Goal: Navigation & Orientation: Understand site structure

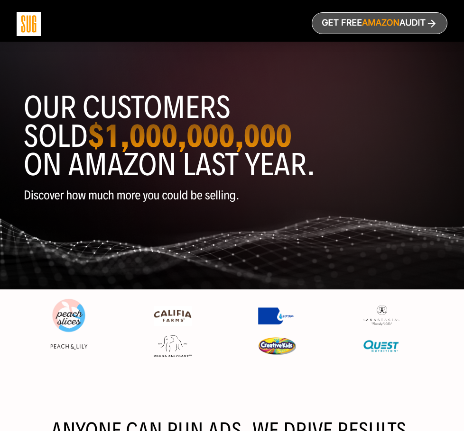
click at [0, 0] on div "Services" at bounding box center [0, 0] width 0 height 0
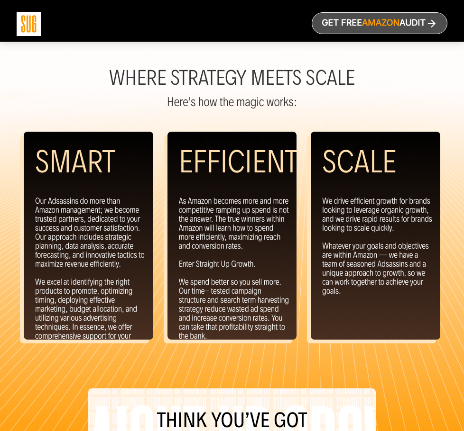
scroll to position [1181, 0]
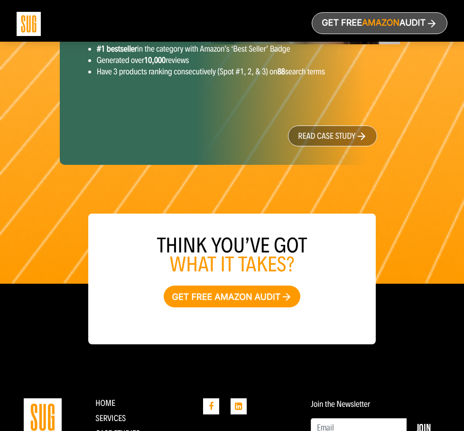
scroll to position [1558, 0]
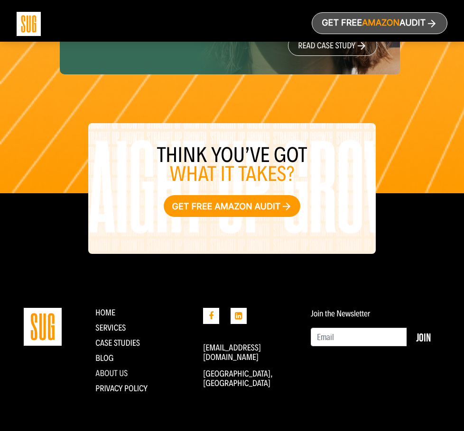
click at [112, 373] on link "About Us" at bounding box center [111, 373] width 32 height 10
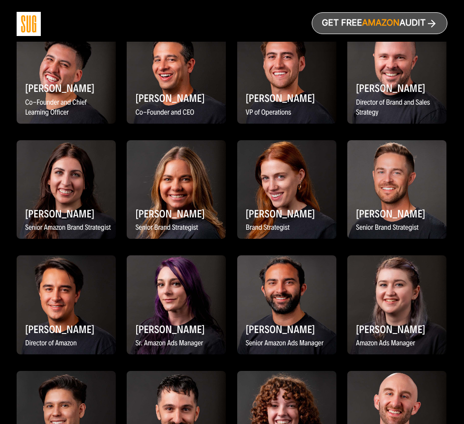
scroll to position [1138, 0]
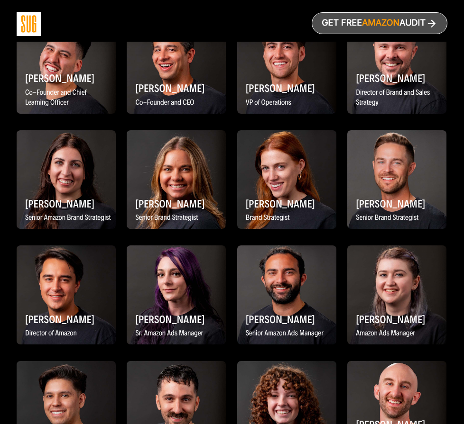
click at [0, 0] on div "Analytics Suite" at bounding box center [0, 0] width 0 height 0
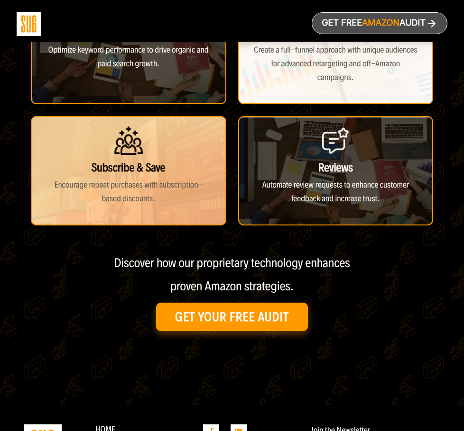
scroll to position [569, 0]
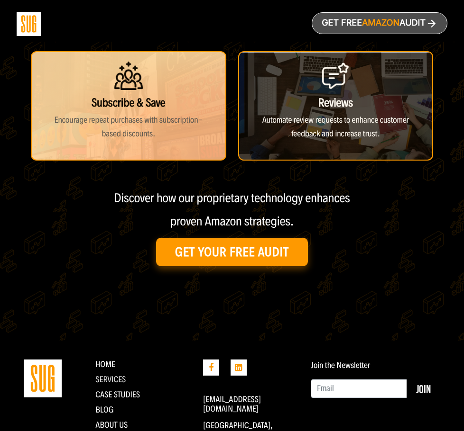
click at [115, 379] on link "Services" at bounding box center [110, 380] width 30 height 10
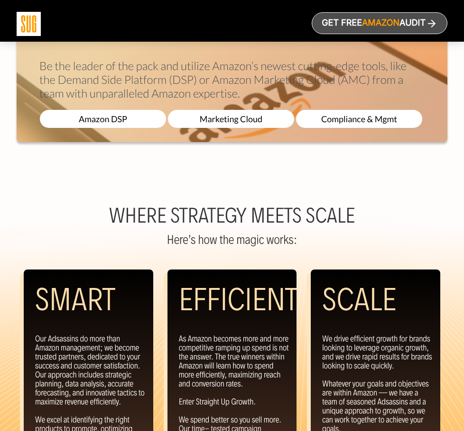
scroll to position [1043, 0]
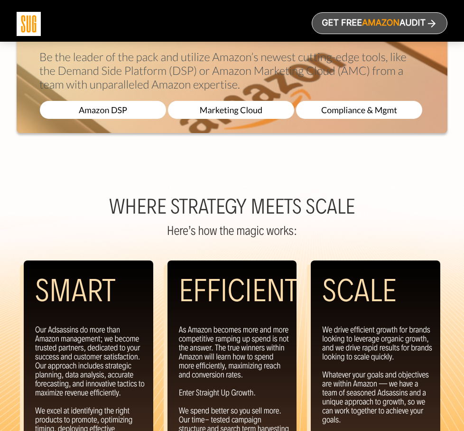
click at [0, 0] on div "Home" at bounding box center [0, 0] width 0 height 0
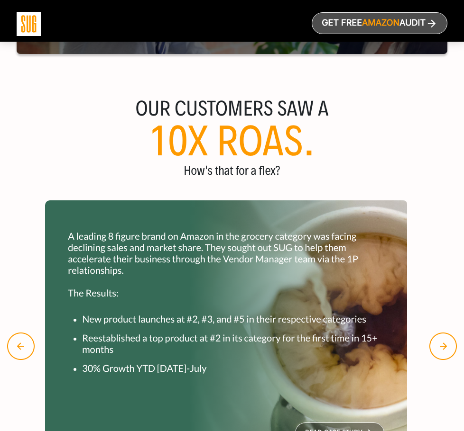
scroll to position [853, 0]
